Goal: Submit feedback/report problem: Submit feedback/report problem

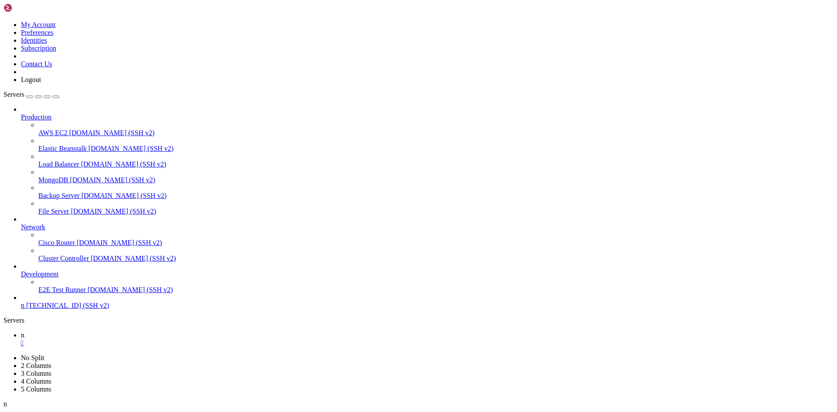
scroll to position [8, 2]
drag, startPoint x: 186, startPoint y: 584, endPoint x: 94, endPoint y: 633, distance: 104.2
drag, startPoint x: 238, startPoint y: 704, endPoint x: 140, endPoint y: 637, distance: 119.3
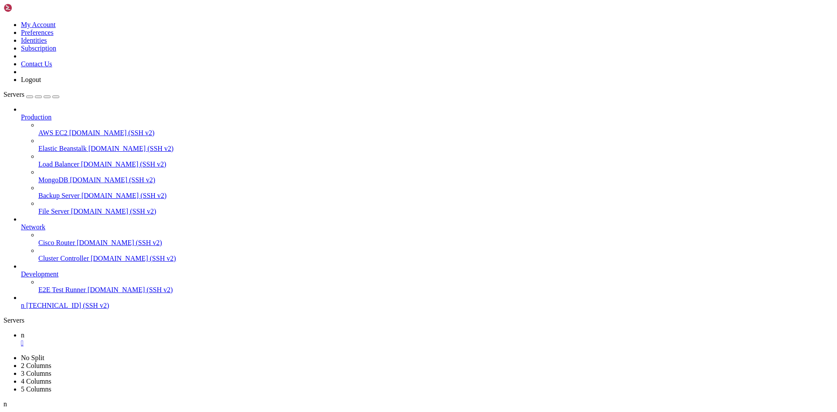
scroll to position [7, 0]
drag, startPoint x: 186, startPoint y: 751, endPoint x: 137, endPoint y: 802, distance: 71.3
drag, startPoint x: 11, startPoint y: 774, endPoint x: 299, endPoint y: 817, distance: 291.6
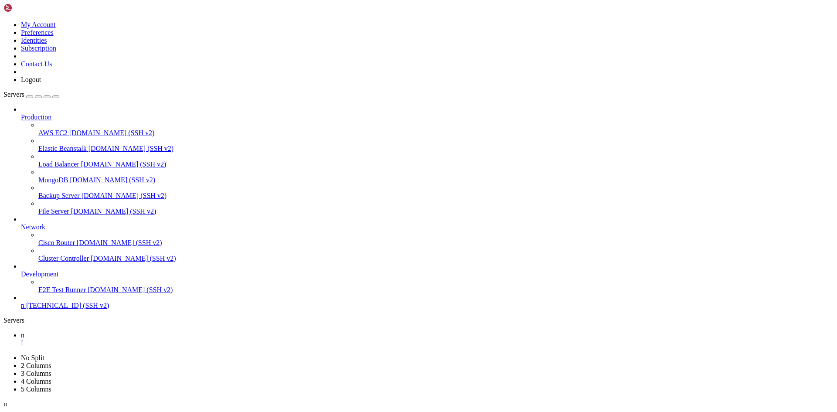
drag, startPoint x: 162, startPoint y: 835, endPoint x: 82, endPoint y: 822, distance: 81.2
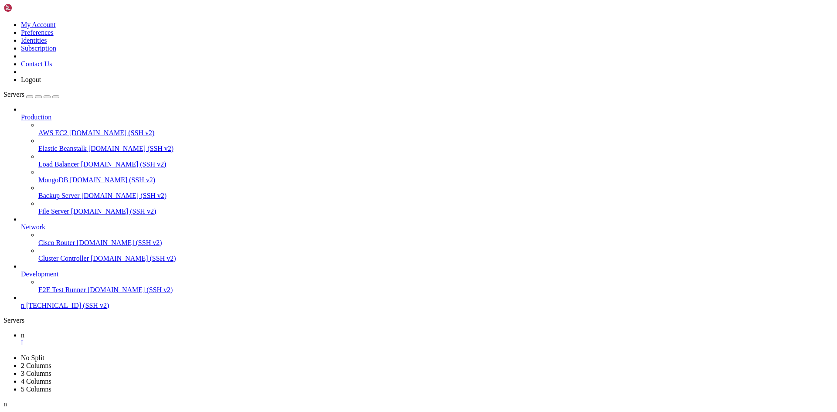
drag, startPoint x: 242, startPoint y: 875, endPoint x: 156, endPoint y: 839, distance: 92.8
drag, startPoint x: 155, startPoint y: 837, endPoint x: 145, endPoint y: 836, distance: 10.1
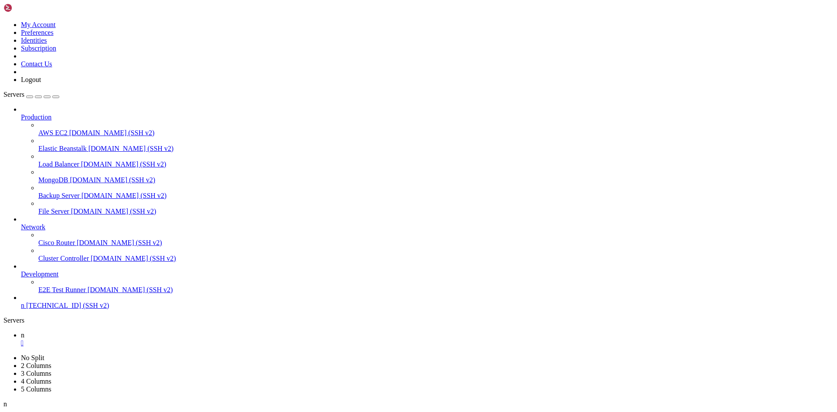
scroll to position [437, 0]
drag, startPoint x: 482, startPoint y: 142, endPoint x: 257, endPoint y: 112, distance: 227.5
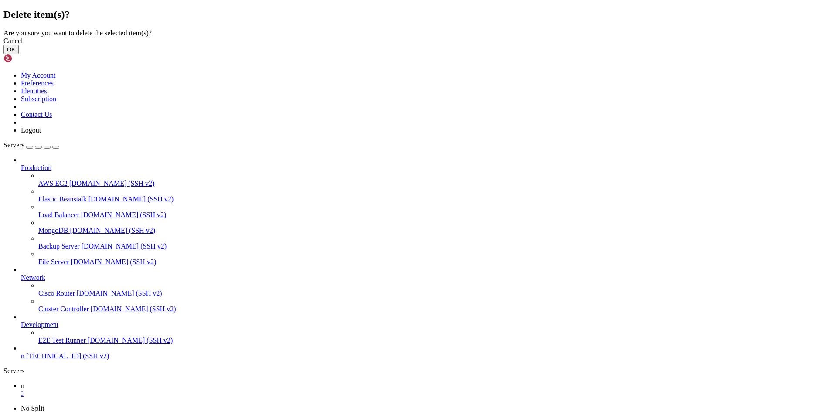
click at [19, 54] on button "OK" at bounding box center [10, 49] width 15 height 9
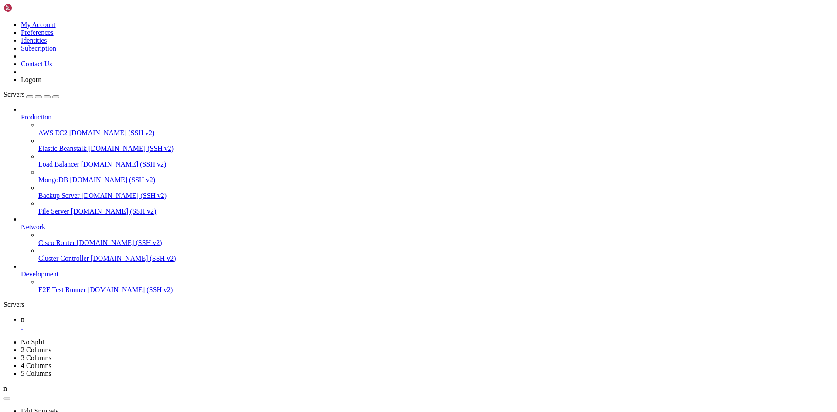
click at [3, 21] on link at bounding box center [3, 21] width 0 height 0
click at [52, 68] on link "Contact Us" at bounding box center [36, 63] width 31 height 7
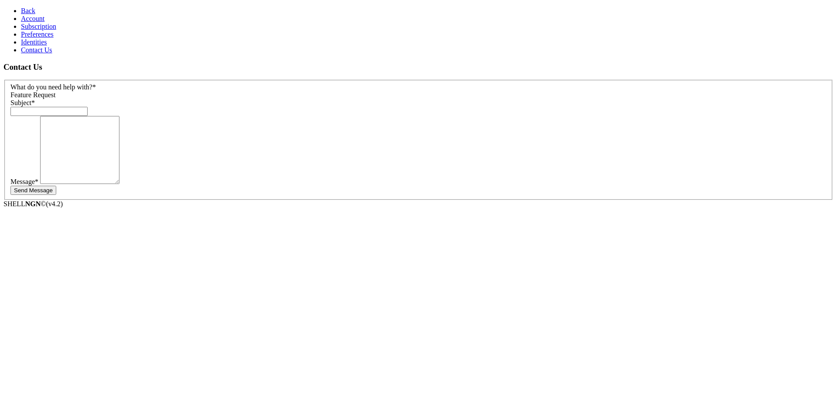
click at [88, 107] on input "text" at bounding box center [48, 111] width 77 height 9
type input "delete"
click at [134, 91] on div "Feature Request" at bounding box center [418, 95] width 816 height 8
click at [38, 178] on label "Message *" at bounding box center [24, 181] width 28 height 7
click at [130, 129] on div "Message *" at bounding box center [418, 151] width 816 height 70
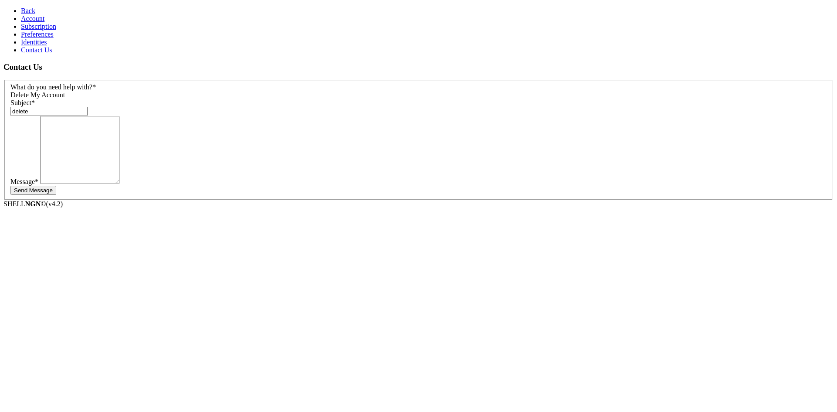
click at [120, 131] on textarea at bounding box center [79, 150] width 79 height 68
type textarea "also trash account - it would be better u enable the option to self delete!"
click at [56, 186] on button "Send Message" at bounding box center [33, 190] width 46 height 9
